Goal: Book appointment/travel/reservation

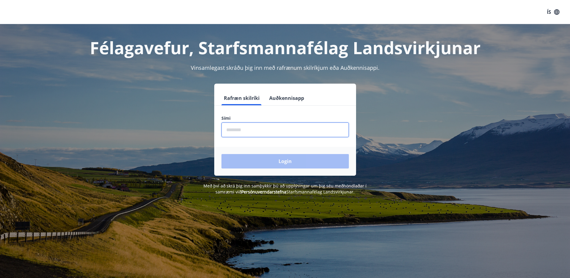
click at [292, 135] on input "phone" at bounding box center [284, 129] width 127 height 15
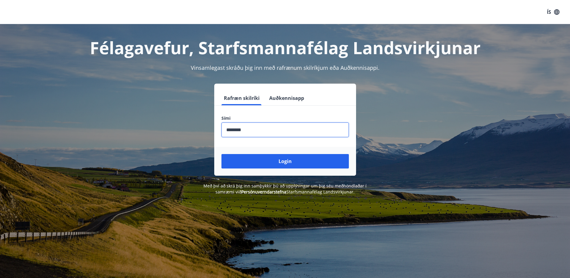
type input "********"
click at [221, 154] on button "Login" at bounding box center [284, 161] width 127 height 14
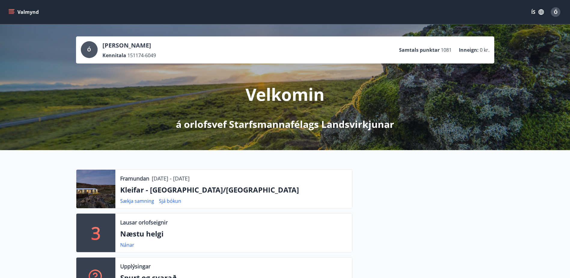
click at [13, 9] on button "Valmynd" at bounding box center [24, 12] width 34 height 11
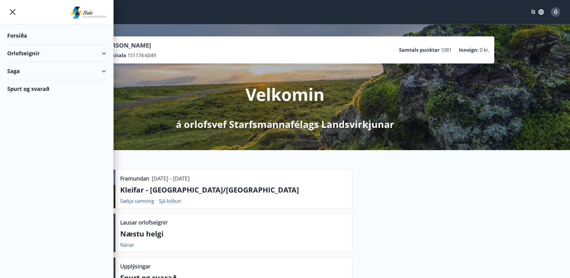
click at [102, 52] on div "Orlofseignir" at bounding box center [56, 53] width 99 height 18
click at [26, 82] on div "Bókunardagatal" at bounding box center [56, 81] width 89 height 13
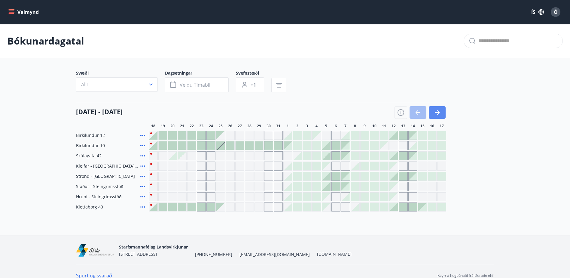
click at [436, 114] on icon "button" at bounding box center [436, 112] width 7 height 7
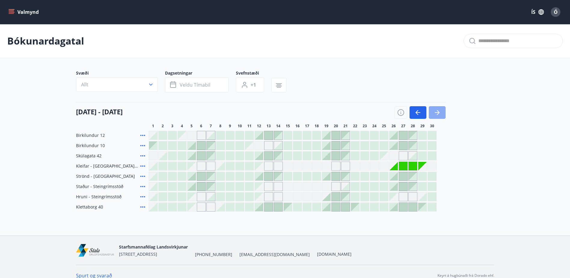
click at [439, 113] on icon "button" at bounding box center [436, 112] width 7 height 7
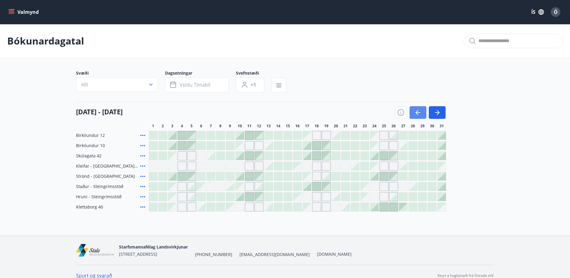
drag, startPoint x: 418, startPoint y: 111, endPoint x: 414, endPoint y: 111, distance: 3.7
click at [417, 111] on icon "button" at bounding box center [417, 112] width 7 height 7
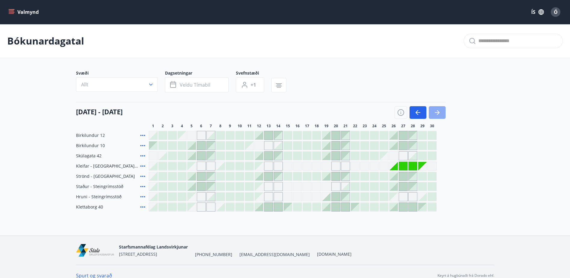
click at [435, 113] on icon "button" at bounding box center [436, 112] width 7 height 7
